Goal: Transaction & Acquisition: Download file/media

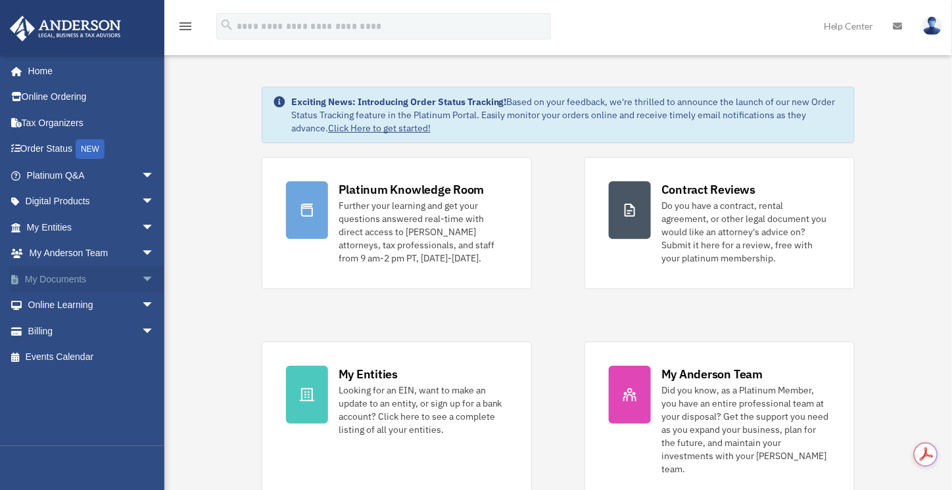
click at [141, 281] on span "arrow_drop_down" at bounding box center [154, 279] width 26 height 27
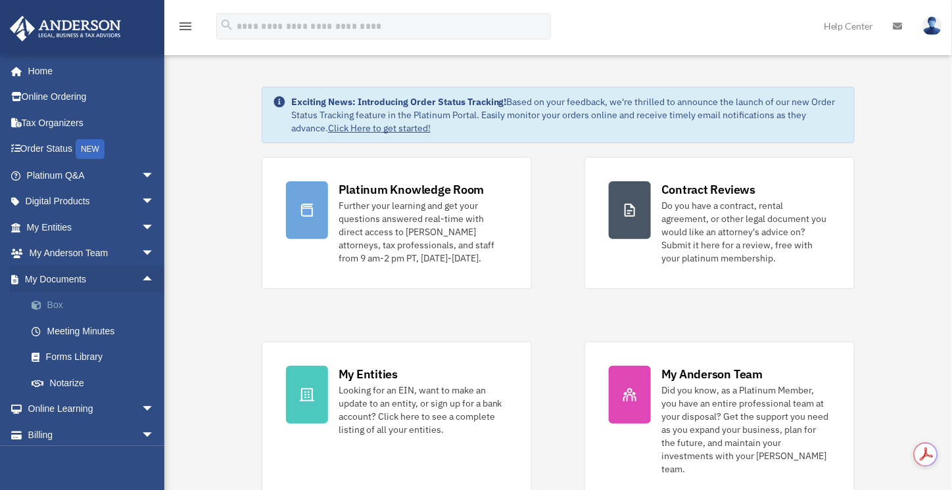
click at [53, 308] on link "Box" at bounding box center [96, 306] width 156 height 26
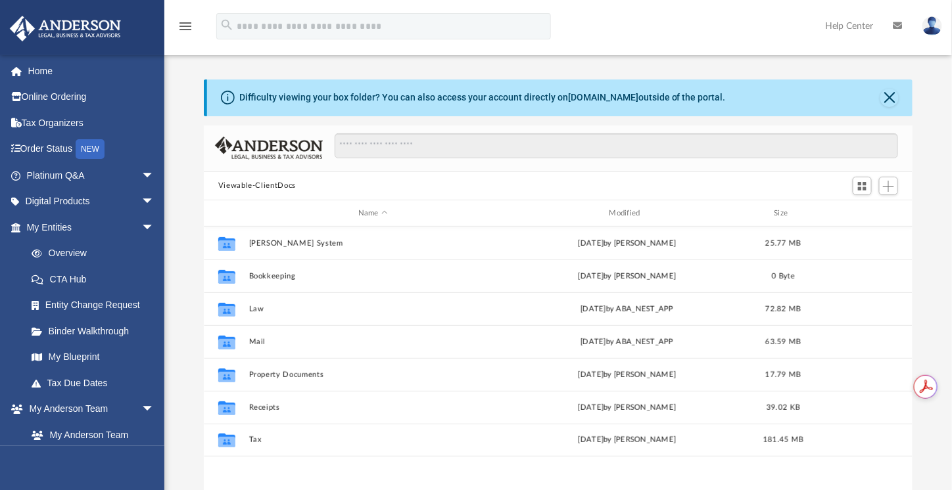
scroll to position [289, 699]
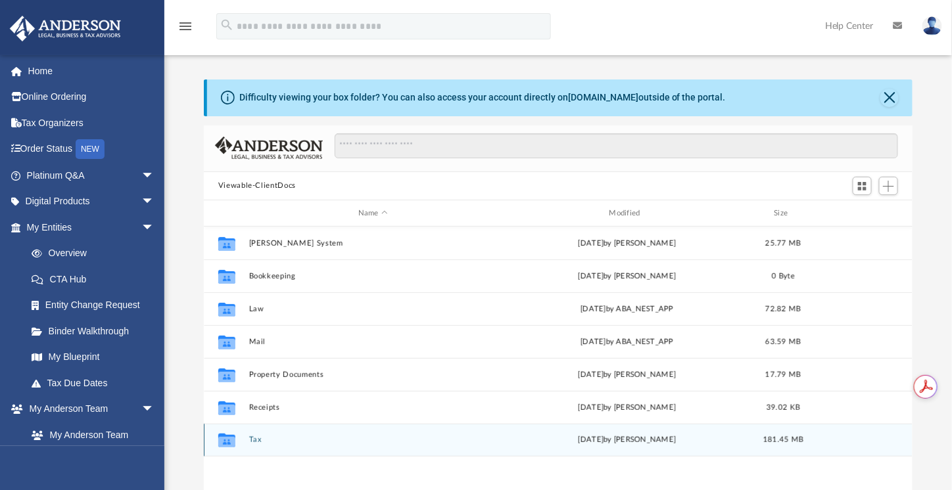
click at [250, 442] on button "Tax" at bounding box center [372, 440] width 248 height 9
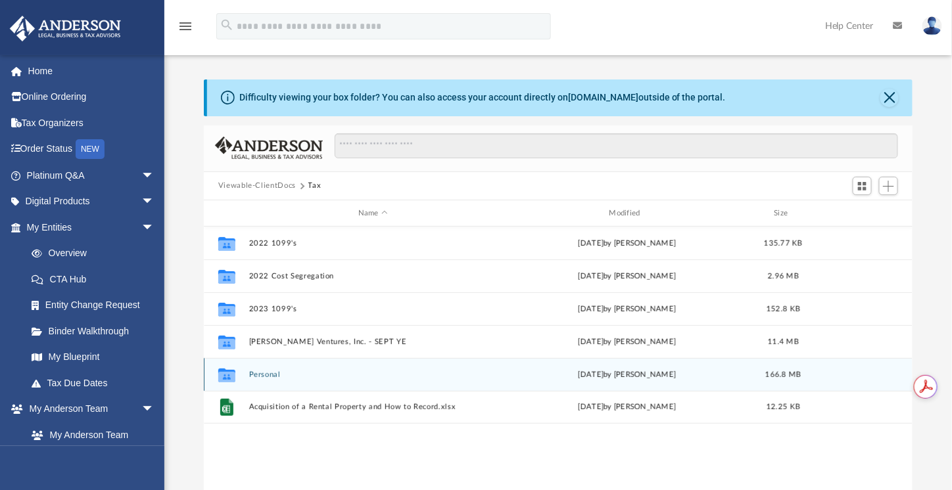
click at [285, 376] on button "Personal" at bounding box center [372, 375] width 248 height 9
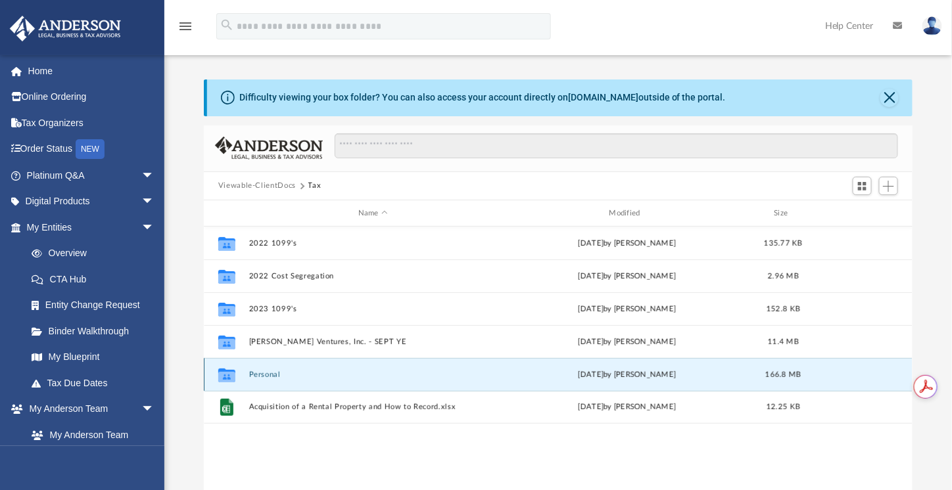
click at [285, 376] on button "Personal" at bounding box center [372, 375] width 248 height 9
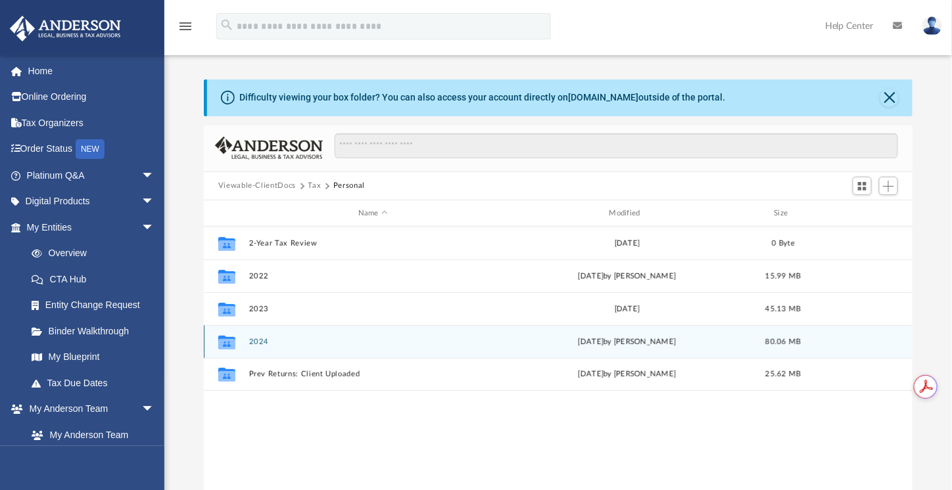
click at [289, 335] on div "Collaborated Folder 2024 today by Alex Price 80.06 MB" at bounding box center [558, 341] width 709 height 33
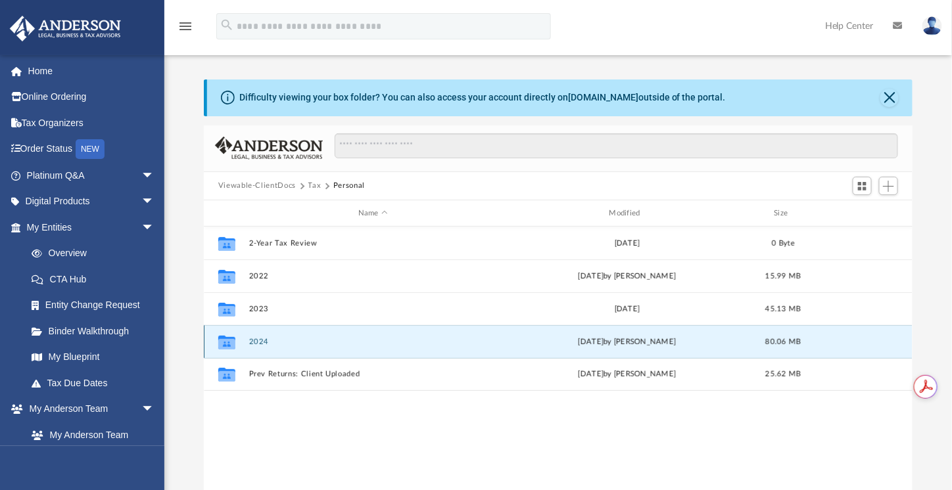
click at [289, 335] on div "Collaborated Folder 2024 today by Alex Price 80.06 MB" at bounding box center [558, 341] width 709 height 33
click at [266, 342] on button "2024" at bounding box center [372, 342] width 248 height 9
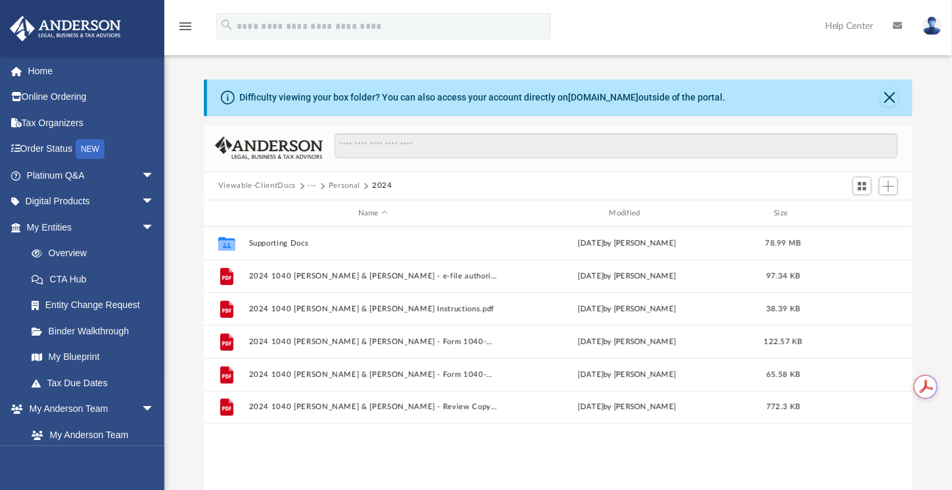
click at [432, 444] on div "Collaborated Folder Supporting Docs Wed Jul 9 2025 by Alex Price 78.99 MB File …" at bounding box center [558, 363] width 709 height 273
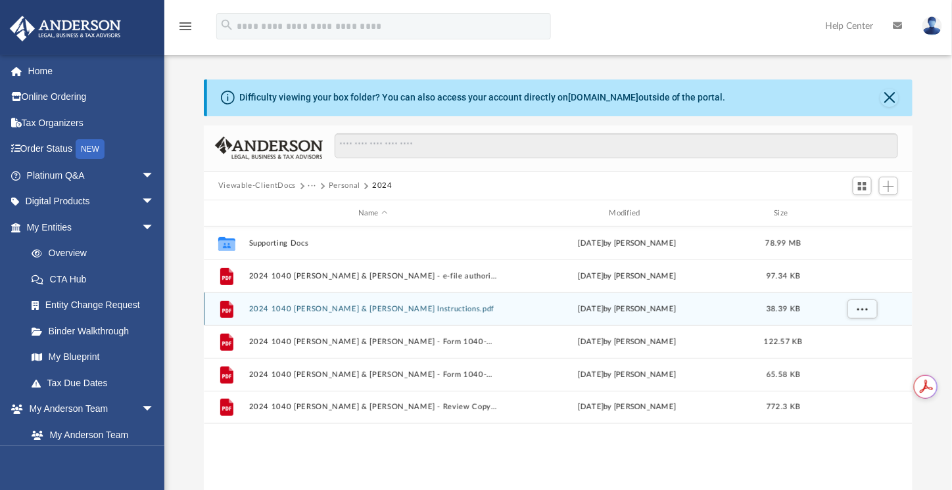
click at [439, 308] on button "2024 1040 Huard, Paul & Ruth - Filing Instructions.pdf" at bounding box center [372, 309] width 248 height 9
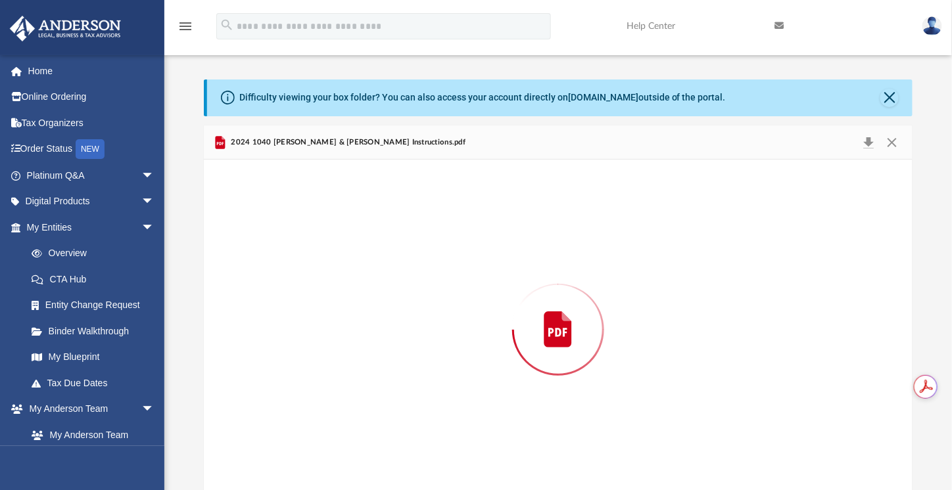
scroll to position [9, 0]
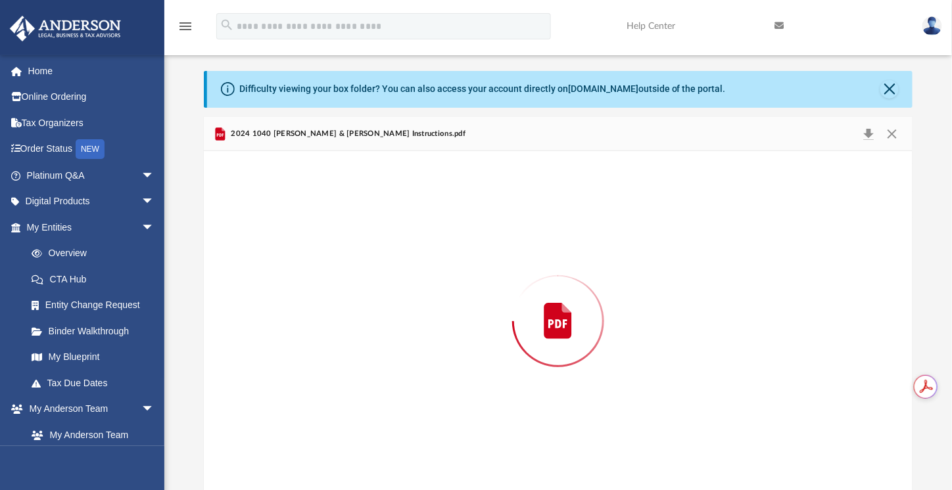
click at [439, 308] on div "Preview" at bounding box center [558, 320] width 709 height 339
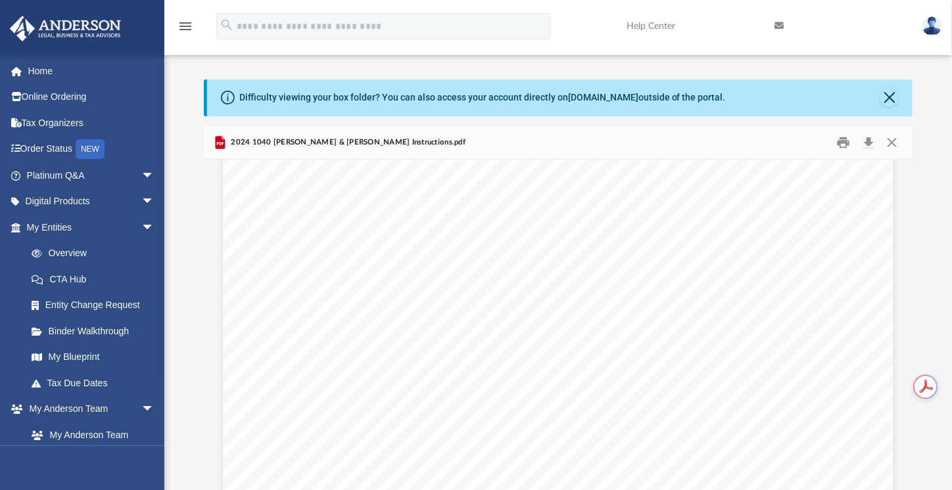
scroll to position [0, 0]
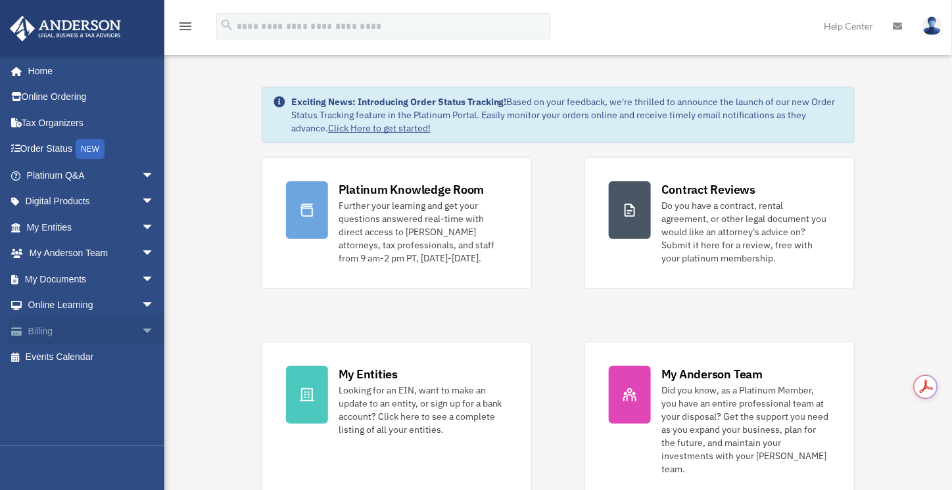
click at [144, 330] on span "arrow_drop_down" at bounding box center [154, 331] width 26 height 27
click at [144, 330] on span "arrow_drop_up" at bounding box center [154, 331] width 26 height 27
click at [141, 282] on span "arrow_drop_down" at bounding box center [154, 279] width 26 height 27
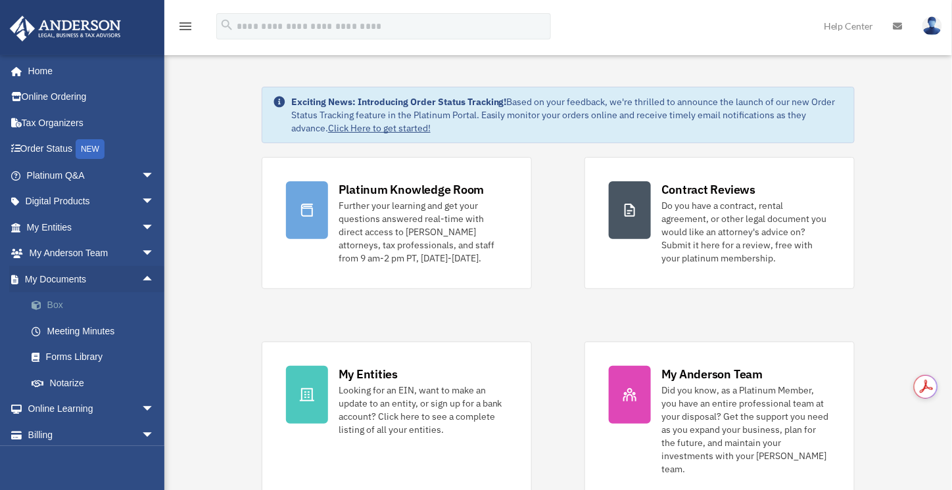
click at [63, 307] on link "Box" at bounding box center [96, 306] width 156 height 26
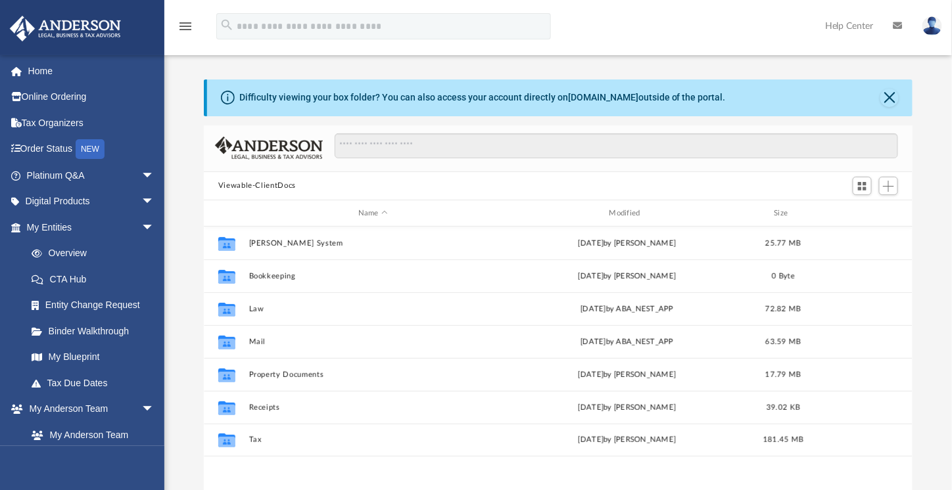
scroll to position [289, 699]
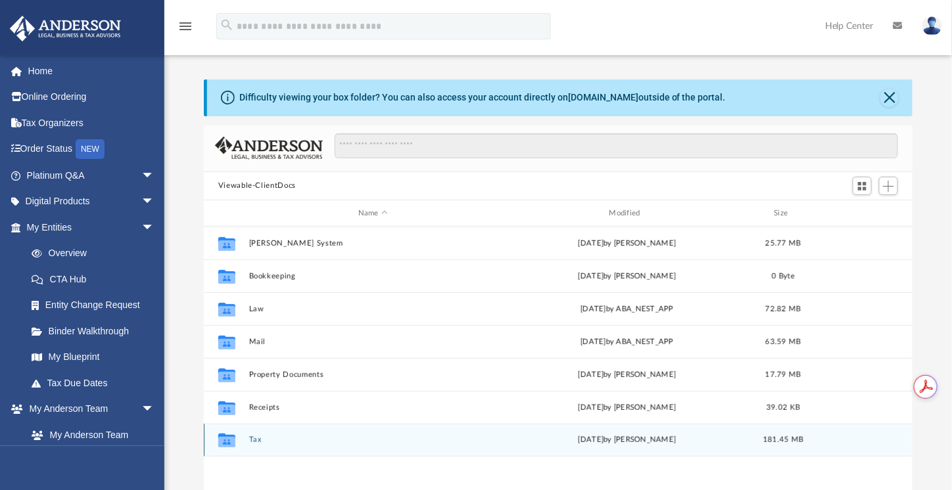
click at [615, 440] on div "today by Alex Price" at bounding box center [627, 441] width 248 height 12
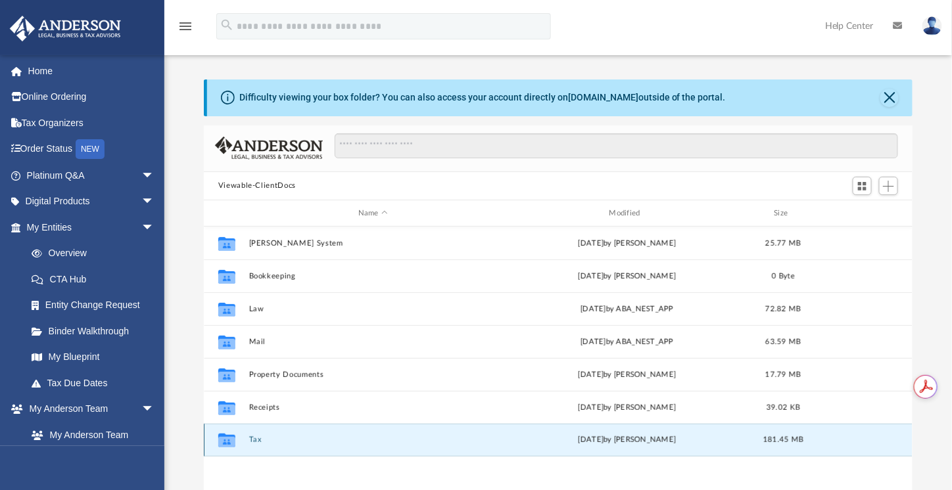
click at [224, 437] on icon "grid" at bounding box center [226, 442] width 17 height 11
click at [258, 441] on button "Tax" at bounding box center [372, 440] width 248 height 9
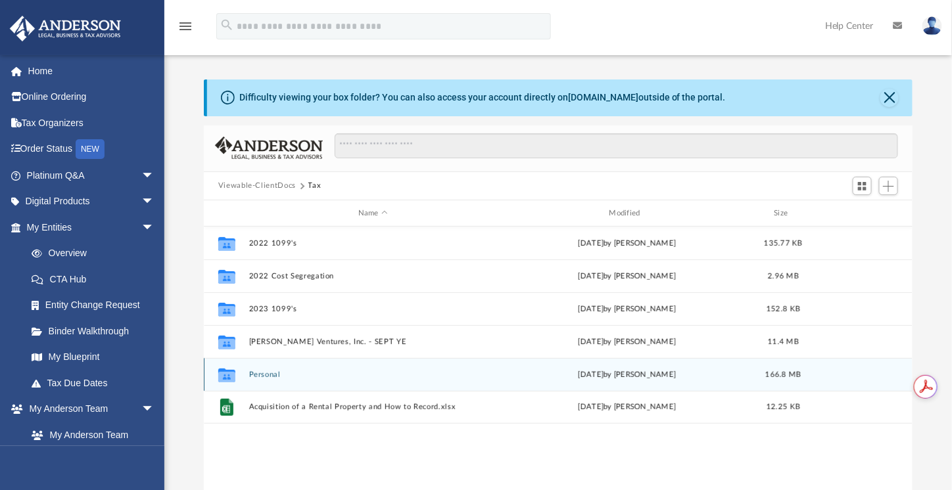
click at [282, 379] on button "Personal" at bounding box center [372, 375] width 248 height 9
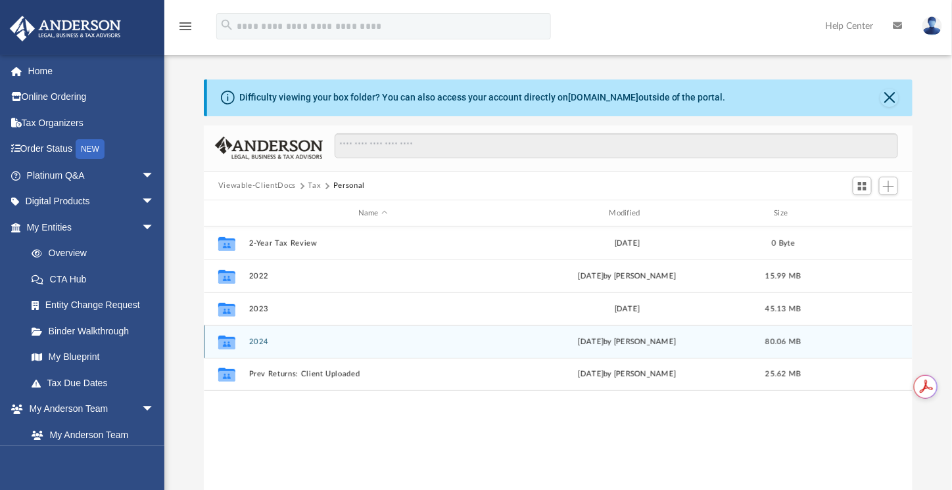
click at [287, 352] on div "Collaborated Folder 2024 today by Alex Price 80.06 MB" at bounding box center [558, 341] width 709 height 33
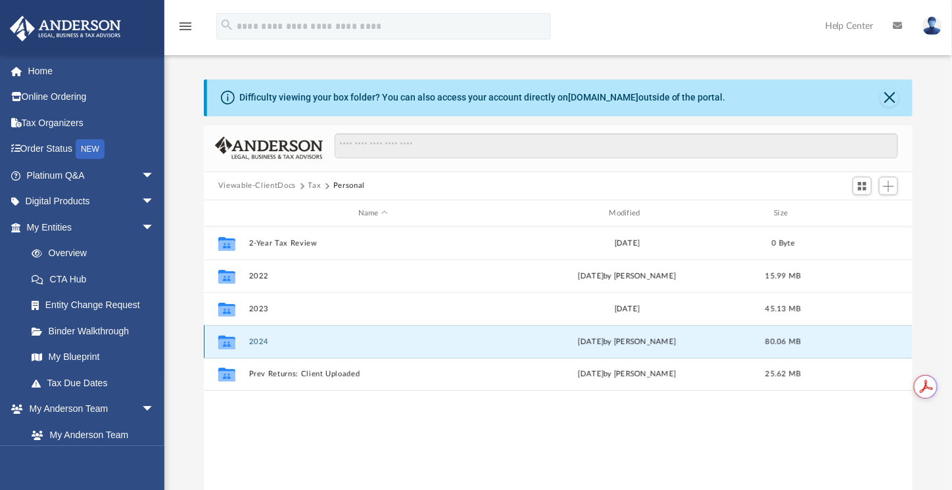
click at [287, 352] on div "Collaborated Folder 2024 today by Alex Price 80.06 MB" at bounding box center [558, 341] width 709 height 33
click at [256, 343] on button "2024" at bounding box center [372, 342] width 248 height 9
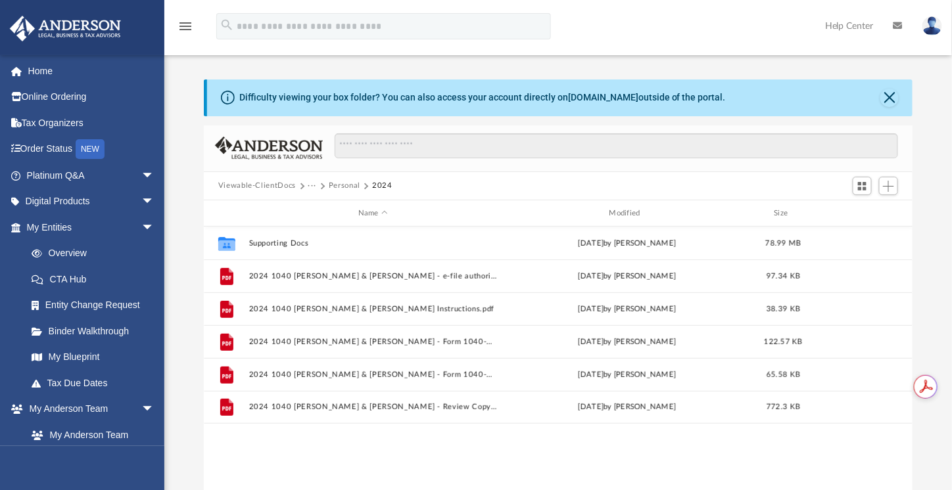
click at [523, 456] on div "Collaborated Folder Supporting Docs Wed Jul 9 2025 by Alex Price 78.99 MB File …" at bounding box center [558, 363] width 709 height 273
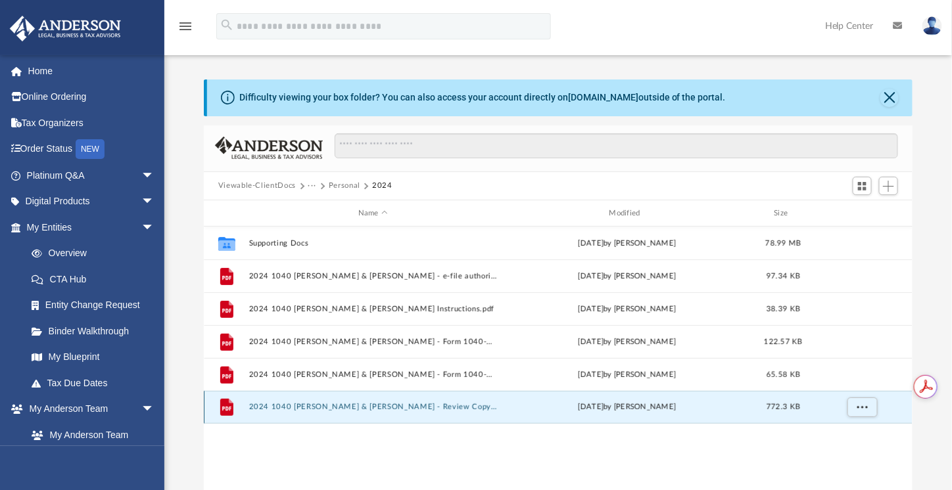
click at [395, 410] on button "2024 1040 Huard, Paul & Ruth - Review Copy.pdf" at bounding box center [372, 408] width 248 height 9
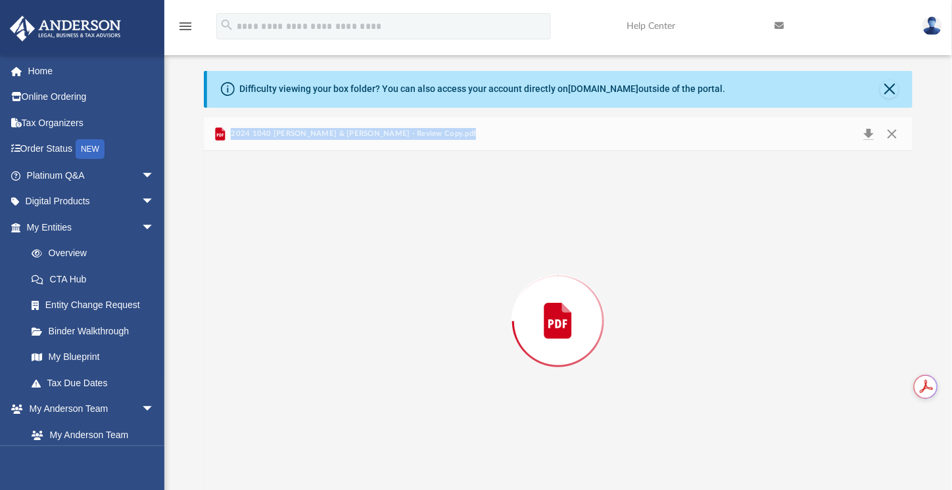
click at [395, 410] on div "Preview" at bounding box center [558, 320] width 709 height 339
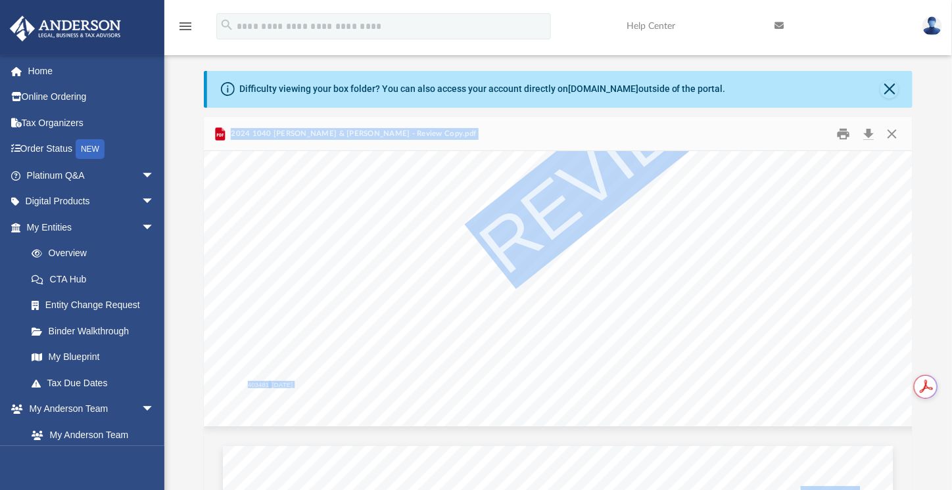
scroll to position [2629, 0]
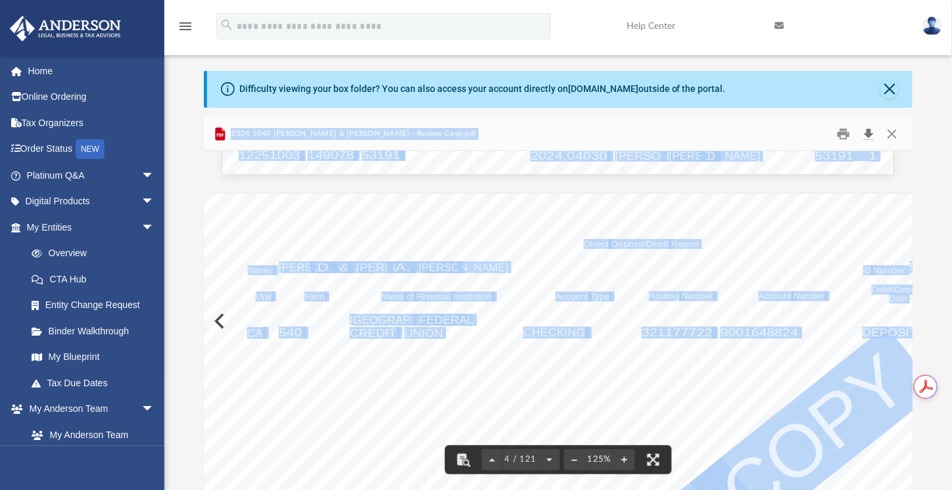
click at [871, 131] on button "Download" at bounding box center [869, 134] width 24 height 20
